Goal: Download file/media

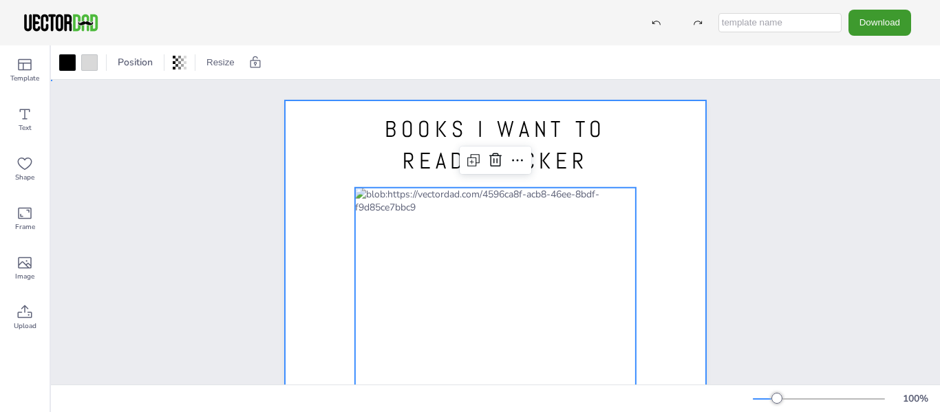
click at [666, 173] on div at bounding box center [495, 372] width 421 height 544
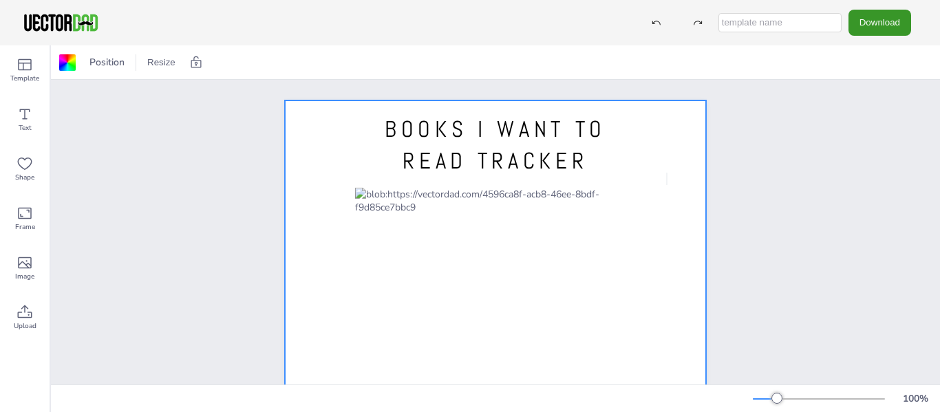
click at [887, 23] on button "Download" at bounding box center [879, 22] width 63 height 25
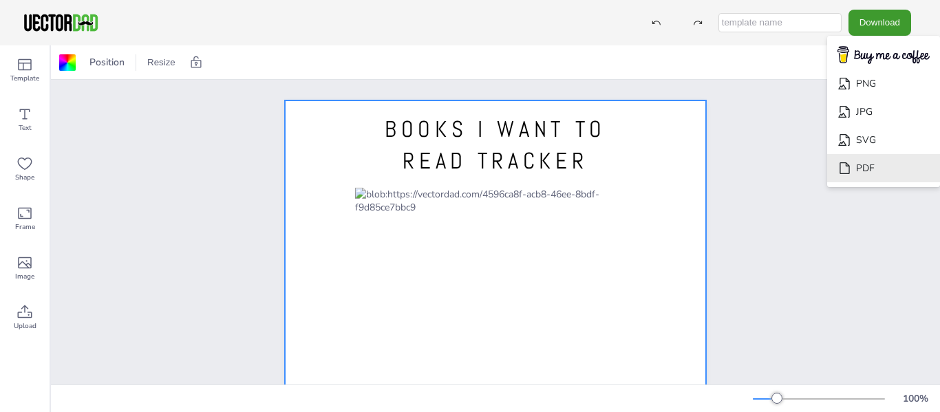
click at [860, 166] on li "PDF" at bounding box center [883, 168] width 113 height 28
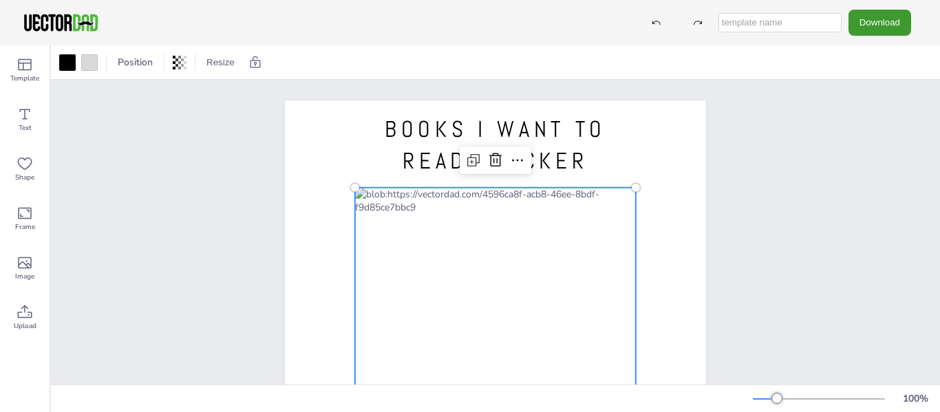
click at [589, 191] on div at bounding box center [495, 391] width 281 height 406
click at [594, 195] on div at bounding box center [495, 391] width 281 height 406
click at [513, 158] on icon at bounding box center [517, 160] width 17 height 17
click at [801, 273] on div "BOOKS I WANT TO READ TRACKER [DOMAIN_NAME]" at bounding box center [495, 372] width 889 height 585
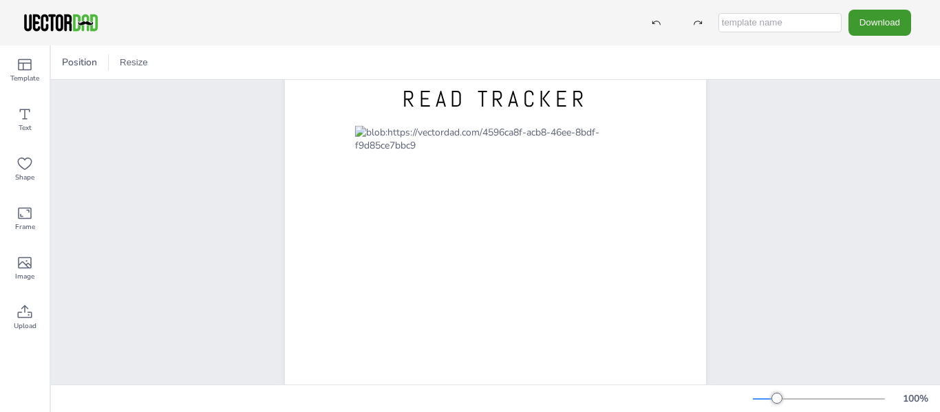
scroll to position [61, 0]
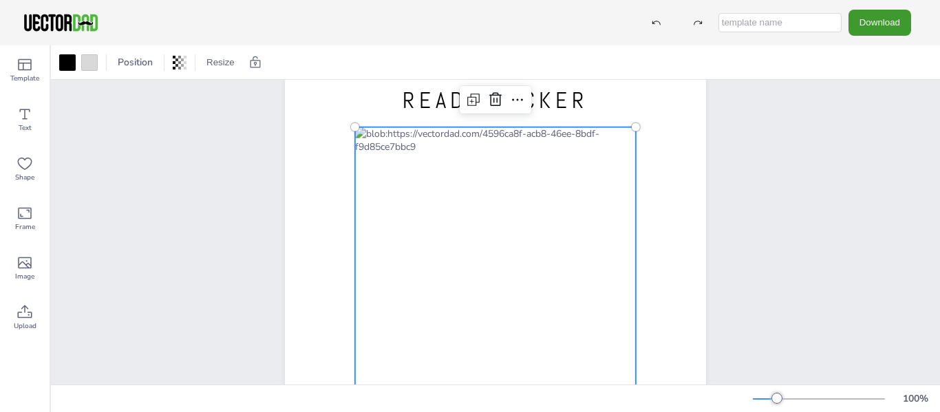
click at [607, 132] on div at bounding box center [495, 330] width 281 height 406
drag, startPoint x: 41, startPoint y: 122, endPoint x: 18, endPoint y: 116, distance: 24.4
click at [18, 116] on icon at bounding box center [25, 114] width 17 height 17
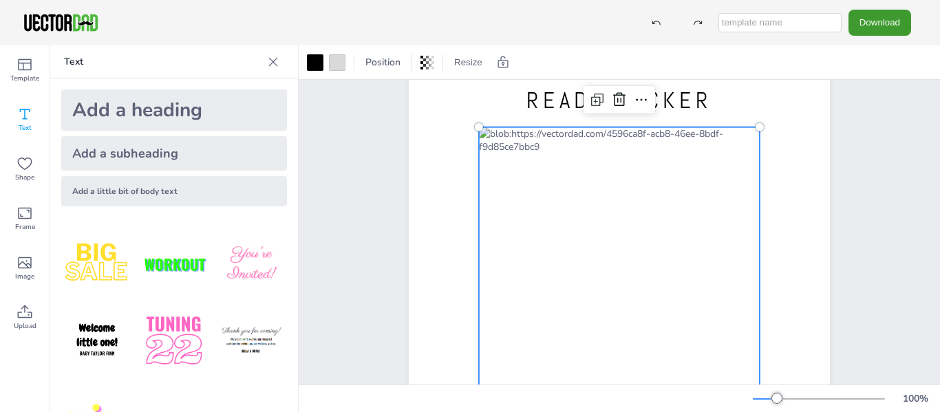
click at [720, 135] on div at bounding box center [619, 330] width 281 height 406
